Goal: Check status: Check status

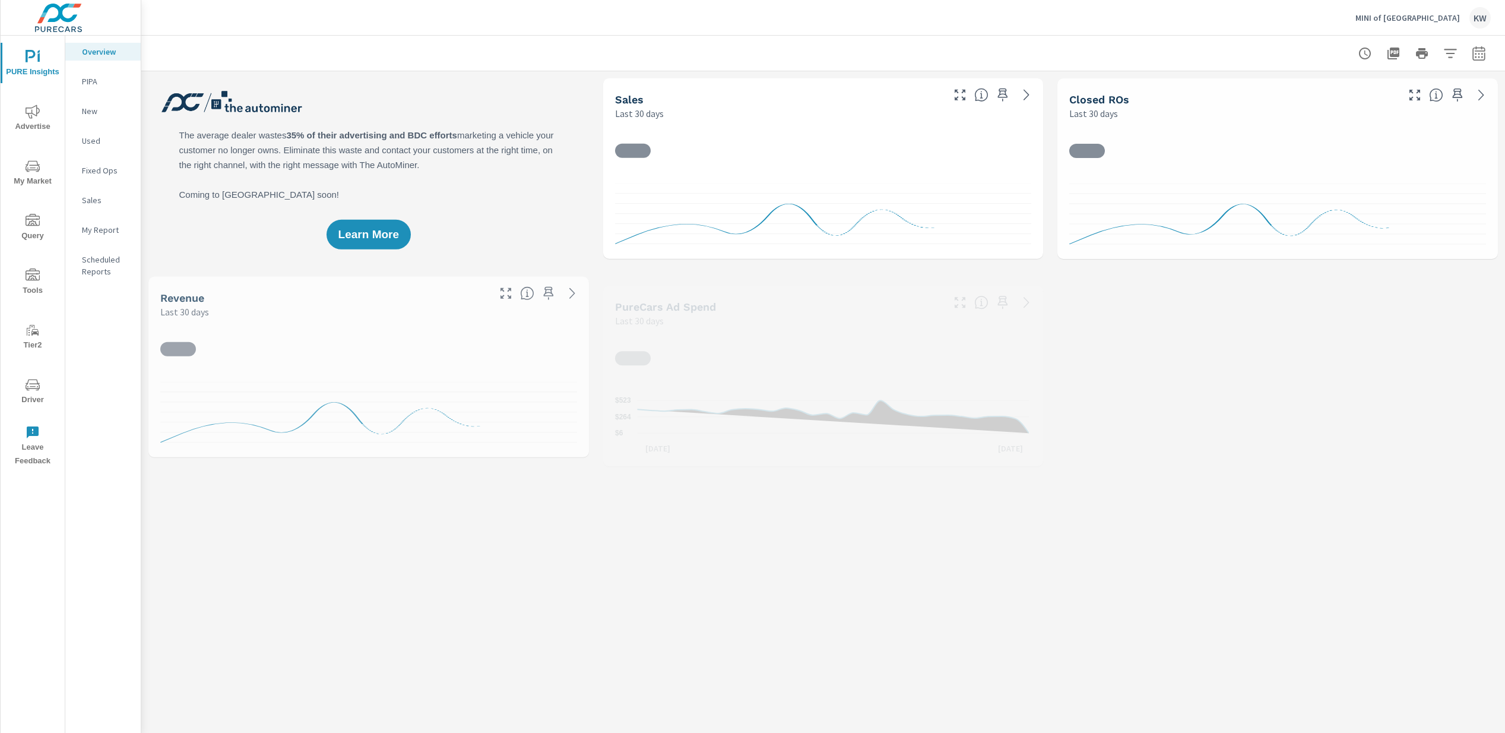
click at [33, 392] on span "Driver" at bounding box center [32, 392] width 57 height 29
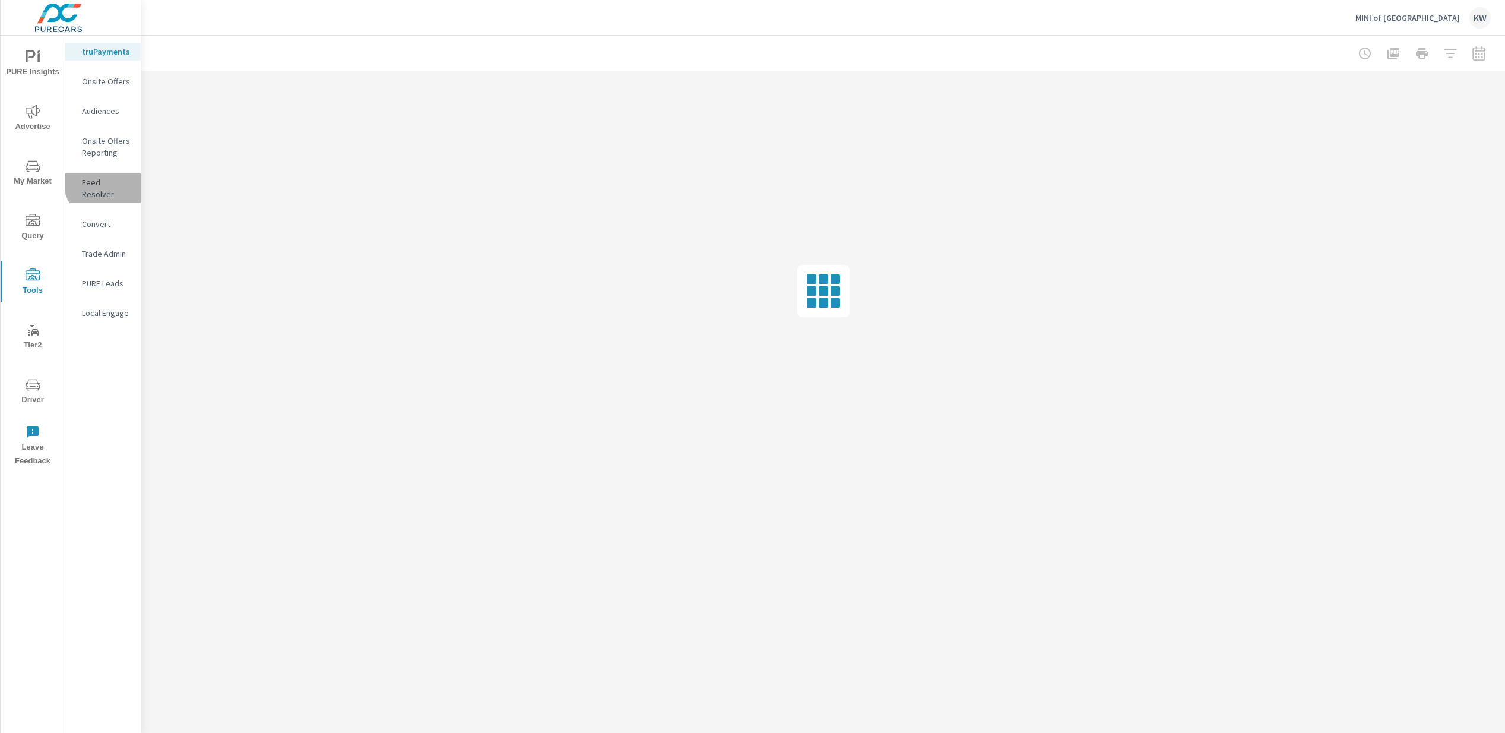
click at [107, 181] on p "Feed Resolver" at bounding box center [106, 188] width 49 height 24
click at [30, 397] on span "Driver" at bounding box center [32, 392] width 57 height 29
click at [38, 448] on span "Driver" at bounding box center [32, 446] width 57 height 29
click at [33, 395] on span "Driver" at bounding box center [32, 392] width 57 height 29
click at [28, 452] on span "Driver" at bounding box center [32, 446] width 57 height 29
